Goal: Check status

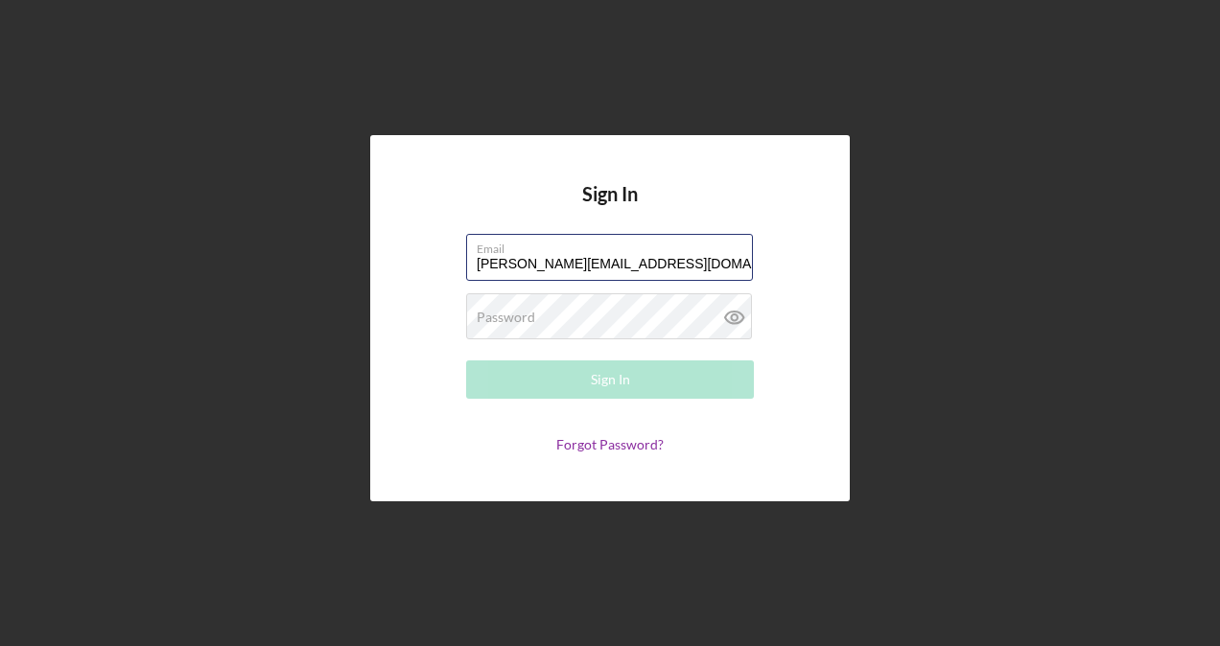
type input "[PERSON_NAME][EMAIL_ADDRESS][DOMAIN_NAME]"
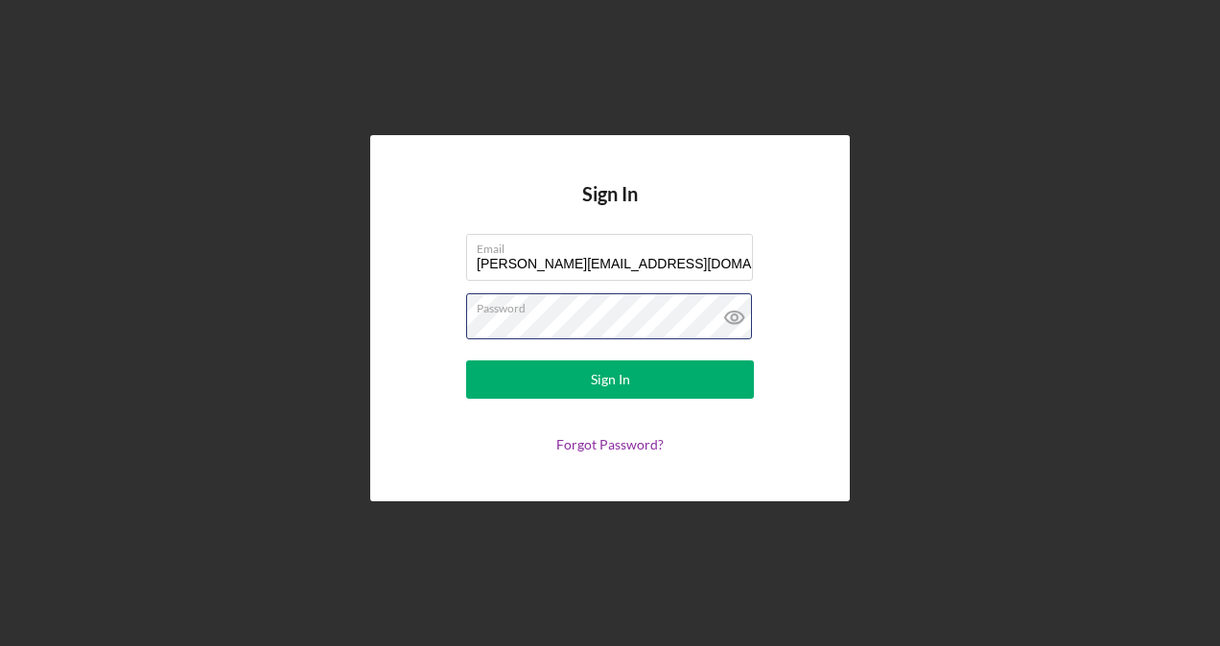
click at [466, 361] on button "Sign In" at bounding box center [610, 380] width 288 height 38
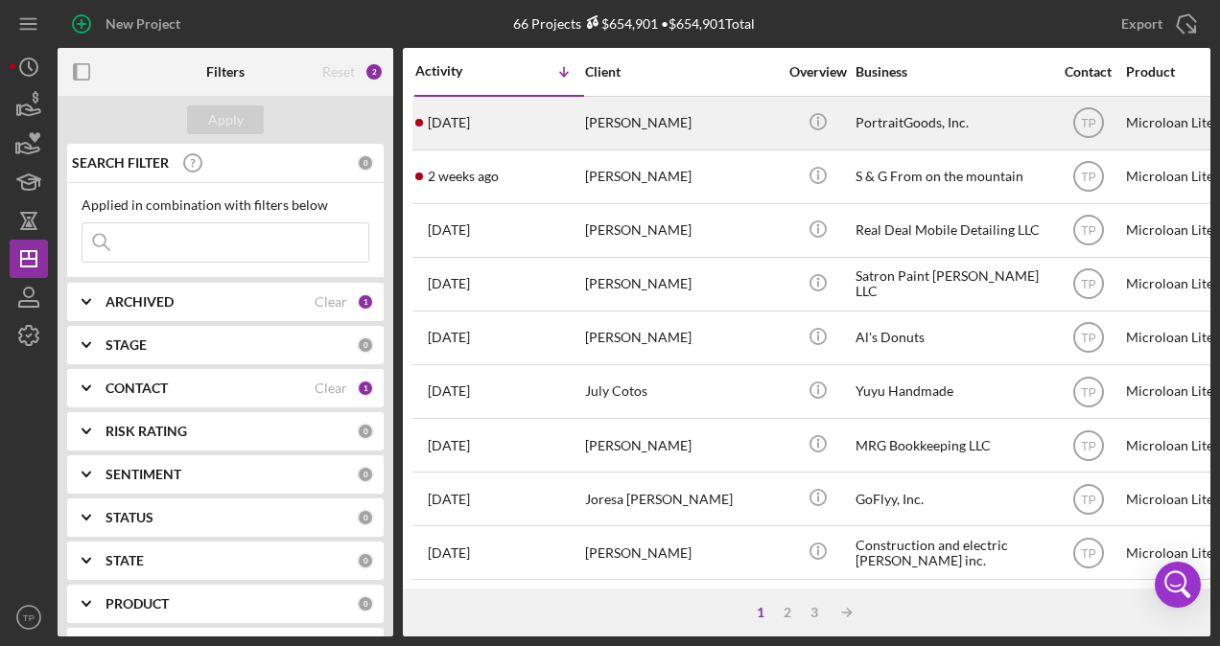
click at [748, 126] on div "[PERSON_NAME]" at bounding box center [681, 123] width 192 height 51
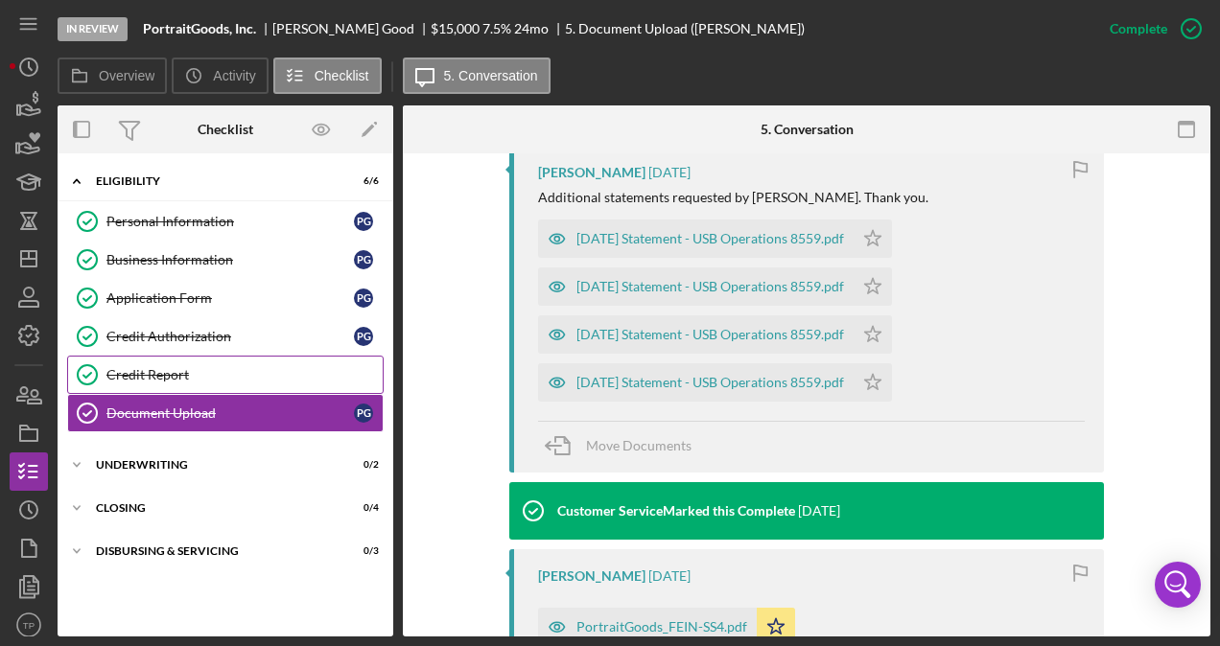
scroll to position [644, 0]
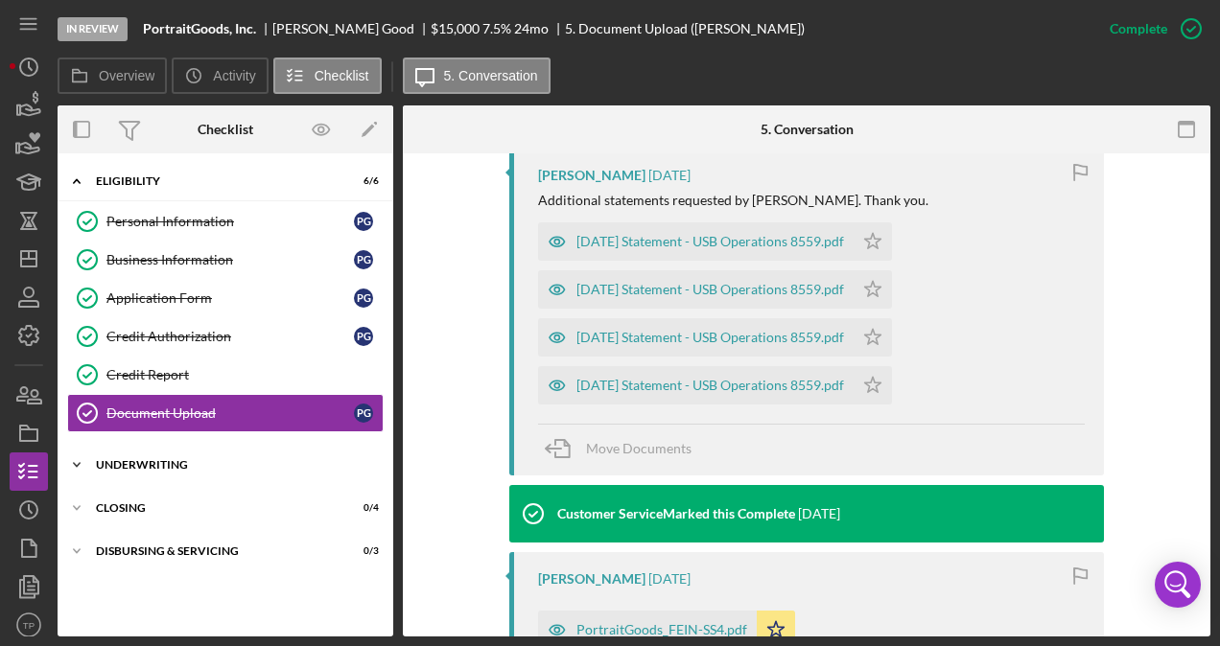
click at [236, 453] on div "Icon/Expander Underwriting 0 / 2" at bounding box center [226, 465] width 336 height 38
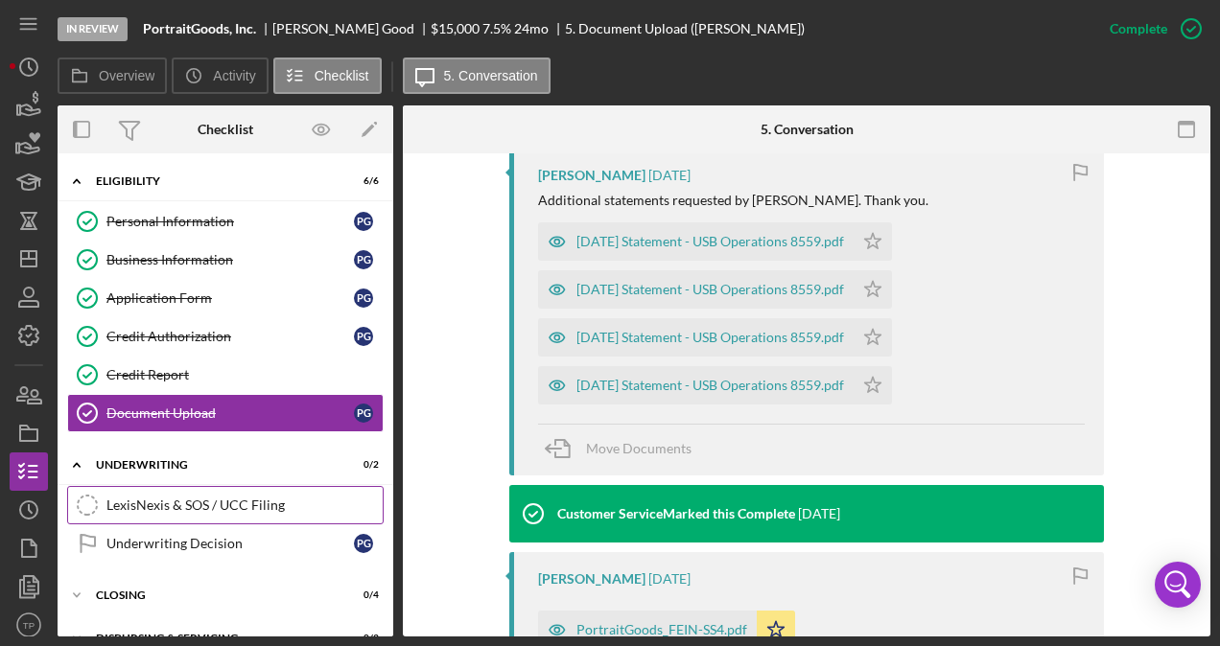
click at [239, 487] on link "LexisNexis & SOS / UCC Filing LexisNexis & SOS / UCC Filing" at bounding box center [225, 505] width 316 height 38
